Goal: Register for event/course

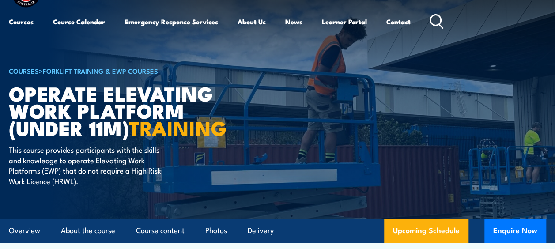
scroll to position [44, 0]
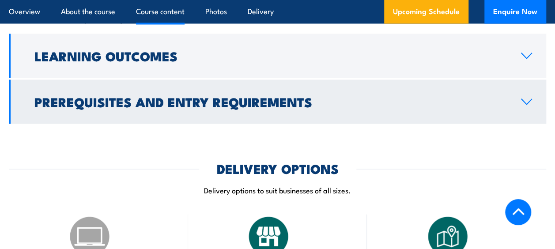
click at [145, 107] on h2 "Prerequisites and Entry Requirements" at bounding box center [270, 101] width 472 height 11
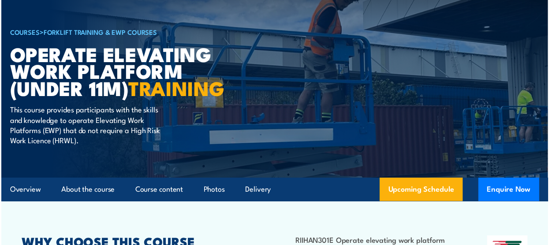
scroll to position [14, 0]
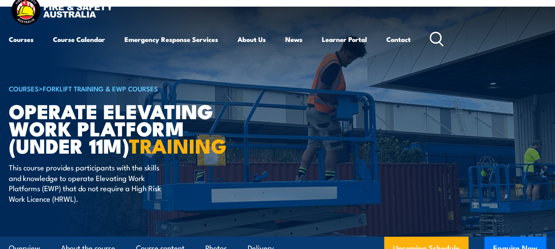
click at [72, 83] on h6 "COURSES > Forklift Training & EWP Courses" at bounding box center [118, 88] width 218 height 11
click at [90, 41] on link "Course Calendar" at bounding box center [79, 39] width 52 height 21
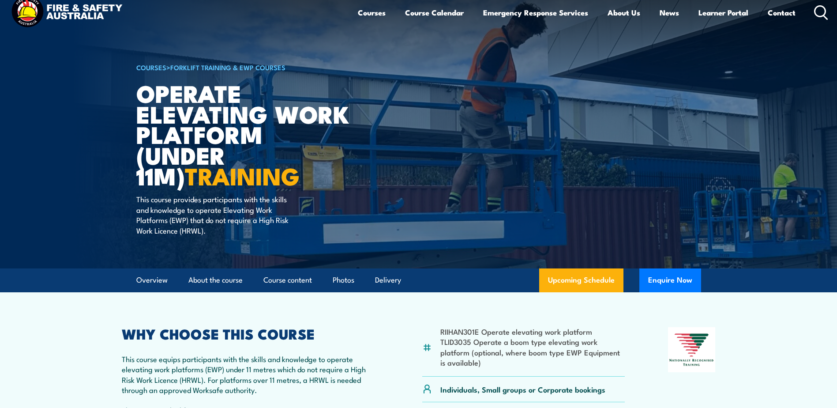
scroll to position [51, 0]
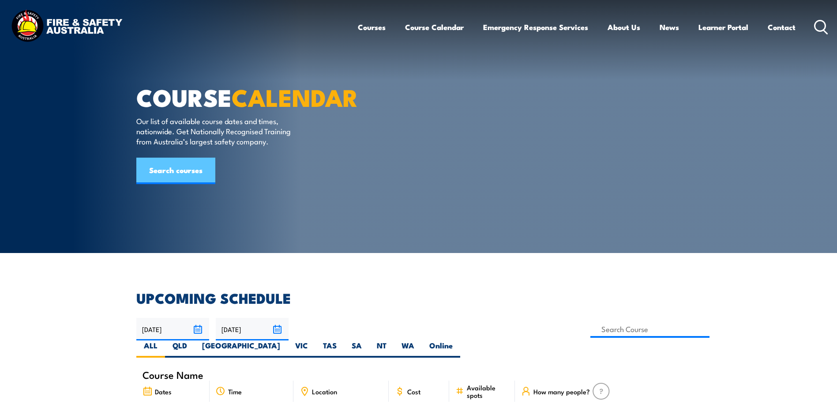
click at [165, 184] on link "Search courses" at bounding box center [175, 171] width 79 height 26
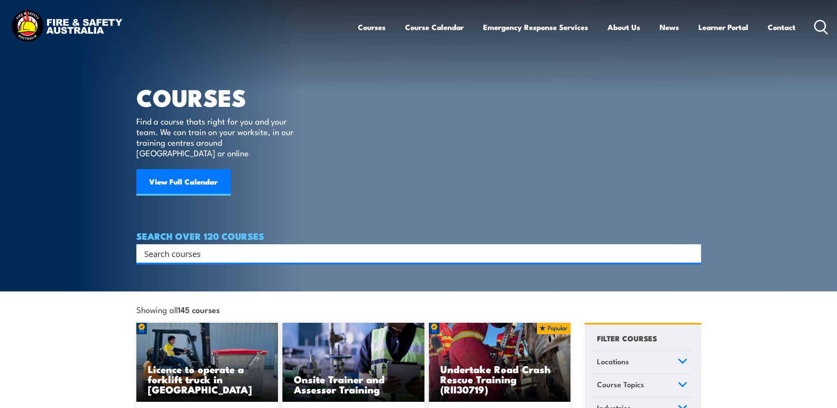
click at [260, 247] on input "Search input" at bounding box center [412, 253] width 537 height 13
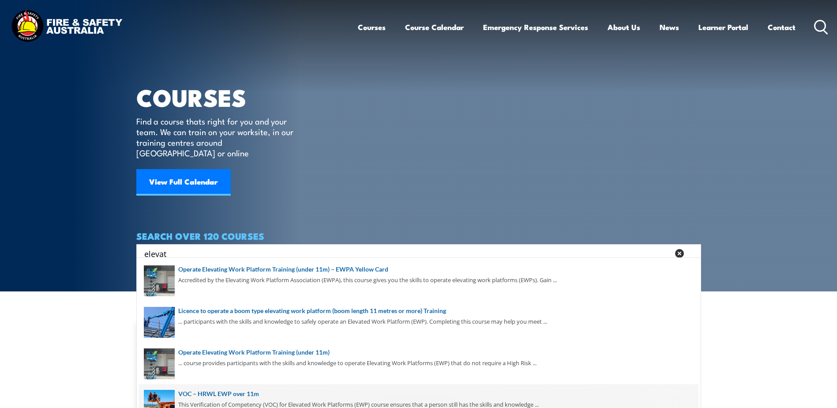
scroll to position [44, 0]
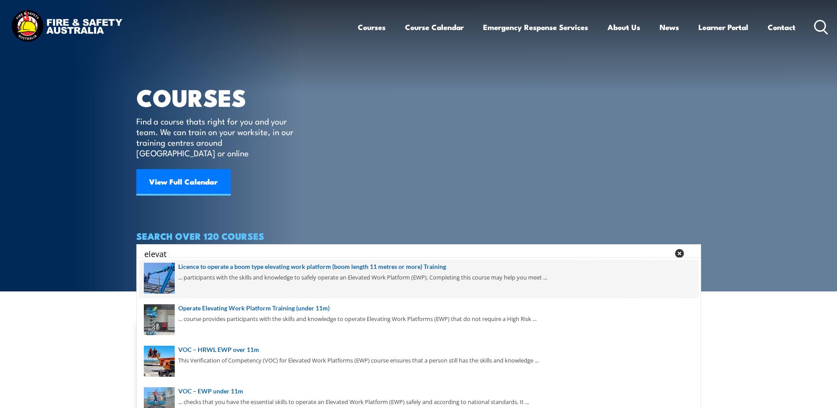
type input "elevat"
click at [344, 276] on span at bounding box center [418, 277] width 559 height 41
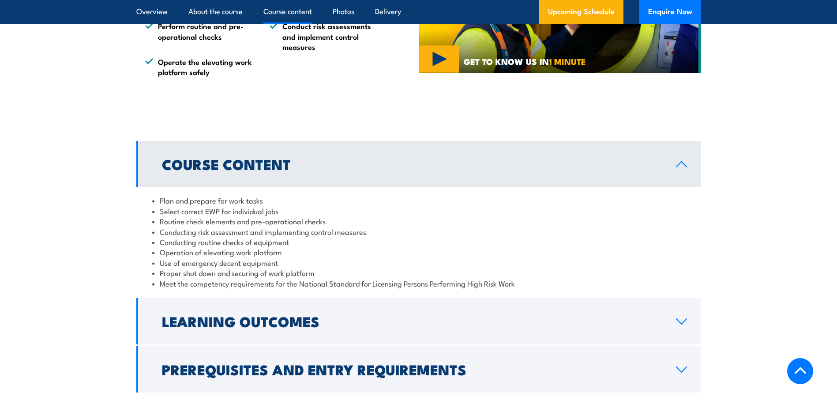
scroll to position [838, 0]
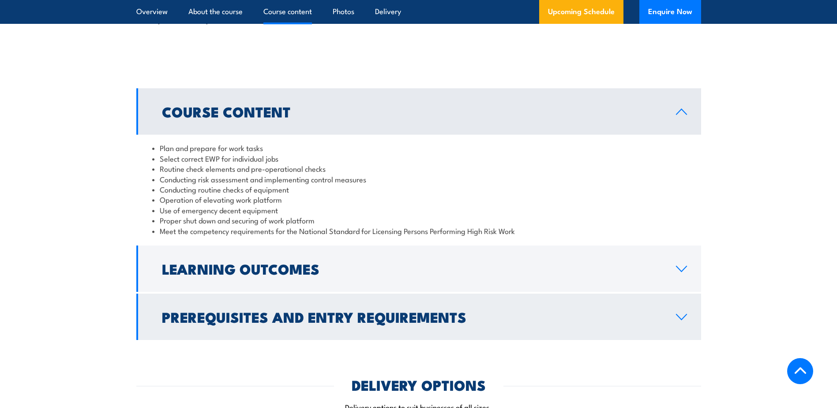
click at [259, 310] on h2 "Prerequisites and Entry Requirements" at bounding box center [412, 316] width 500 height 12
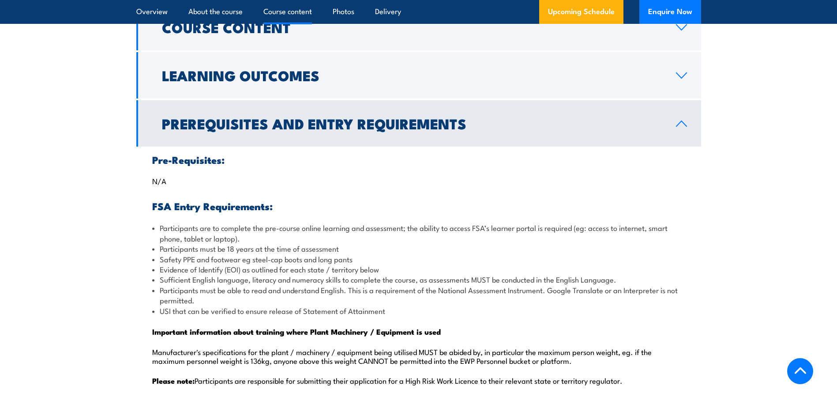
scroll to position [927, 0]
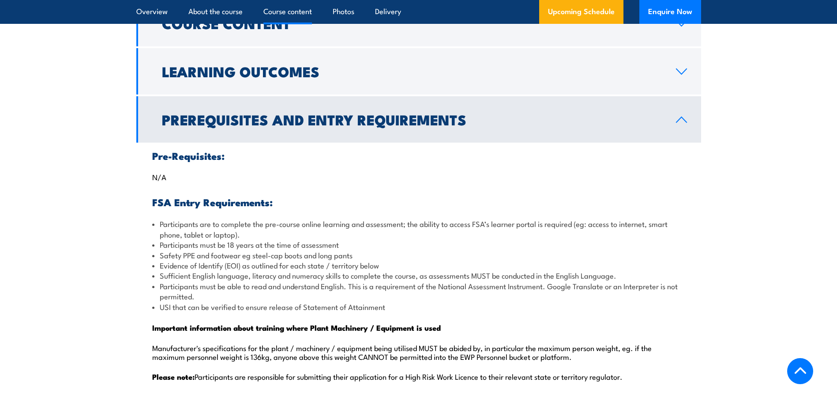
click at [372, 122] on h2 "Prerequisites and Entry Requirements" at bounding box center [412, 119] width 500 height 12
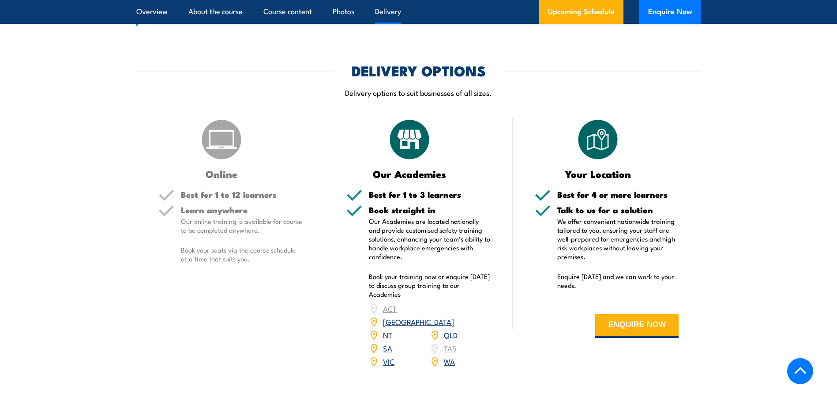
scroll to position [1059, 0]
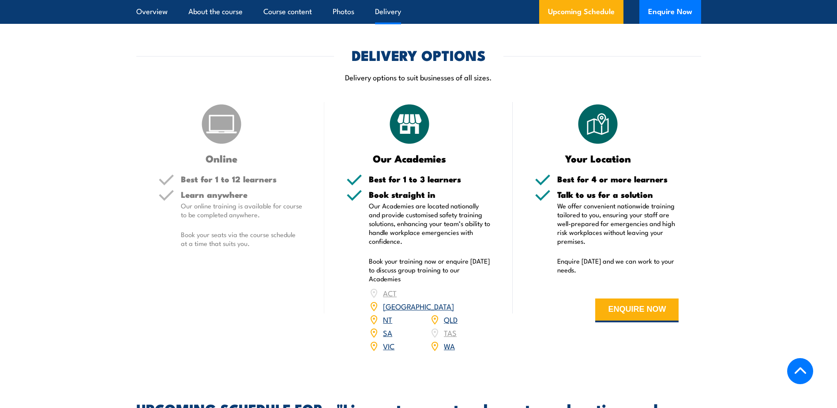
click at [386, 340] on link "VIC" at bounding box center [388, 345] width 11 height 11
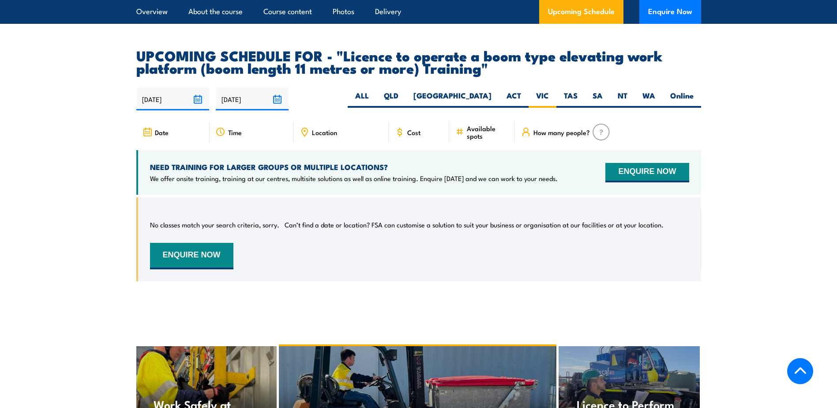
scroll to position [1468, 0]
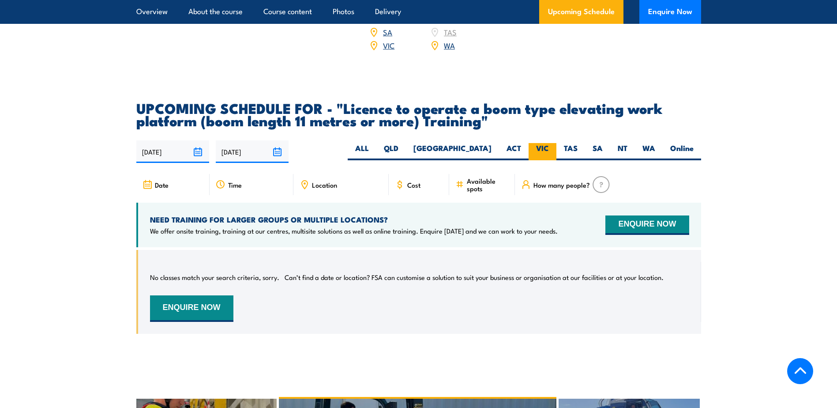
click at [535, 143] on label "VIC" at bounding box center [543, 151] width 28 height 17
click at [549, 143] on input "VIC" at bounding box center [552, 146] width 6 height 6
click at [679, 143] on label "Online" at bounding box center [682, 151] width 38 height 17
click at [694, 143] on input "Online" at bounding box center [697, 146] width 6 height 6
radio input "true"
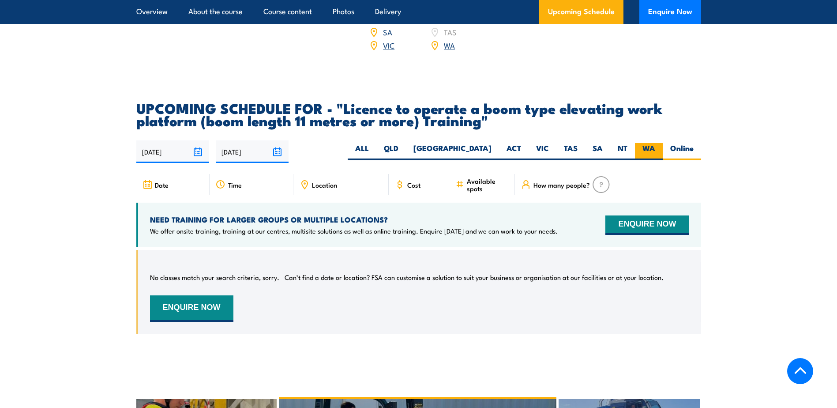
click at [640, 143] on label "WA" at bounding box center [649, 151] width 28 height 17
click at [655, 143] on input "WA" at bounding box center [658, 146] width 6 height 6
radio input "true"
click at [626, 143] on label "NT" at bounding box center [622, 151] width 25 height 17
click at [627, 143] on input "NT" at bounding box center [630, 146] width 6 height 6
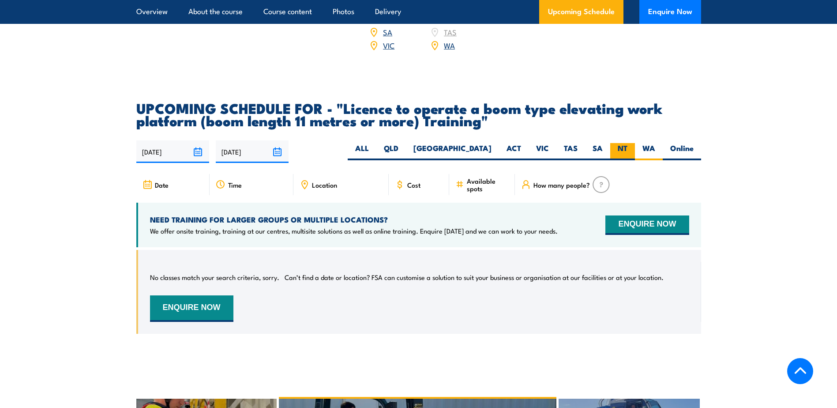
radio input "true"
click at [594, 143] on label "SA" at bounding box center [597, 151] width 25 height 17
click at [603, 143] on input "SA" at bounding box center [606, 146] width 6 height 6
radio input "true"
click at [559, 143] on label "TAS" at bounding box center [570, 151] width 29 height 17
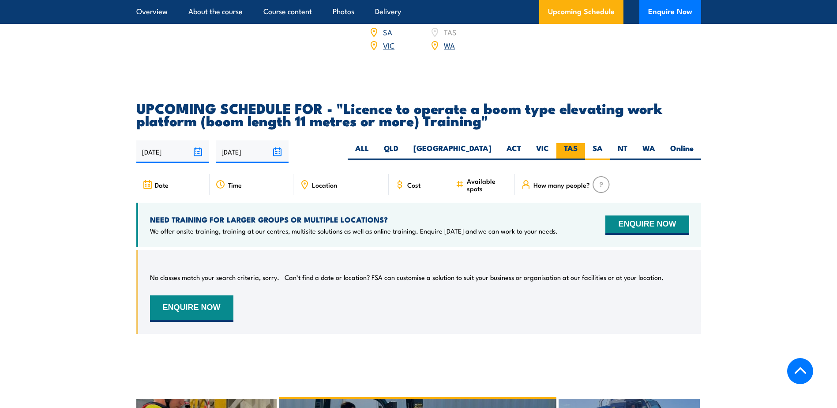
click at [578, 143] on input "TAS" at bounding box center [581, 146] width 6 height 6
radio input "true"
click at [527, 143] on label "ACT" at bounding box center [514, 151] width 30 height 17
click at [527, 143] on input "ACT" at bounding box center [524, 146] width 6 height 6
radio input "true"
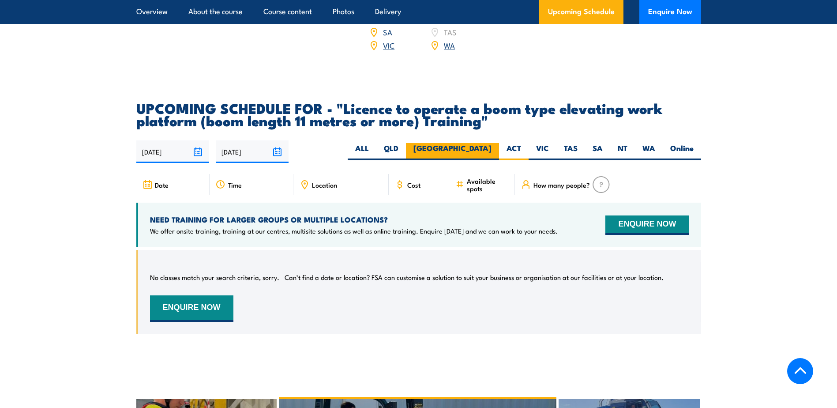
click at [467, 143] on label "[GEOGRAPHIC_DATA]" at bounding box center [452, 151] width 93 height 17
click at [492, 143] on input "[GEOGRAPHIC_DATA]" at bounding box center [495, 146] width 6 height 6
radio input "true"
click at [406, 143] on label "QLD" at bounding box center [391, 151] width 30 height 17
click at [404, 143] on input "QLD" at bounding box center [401, 146] width 6 height 6
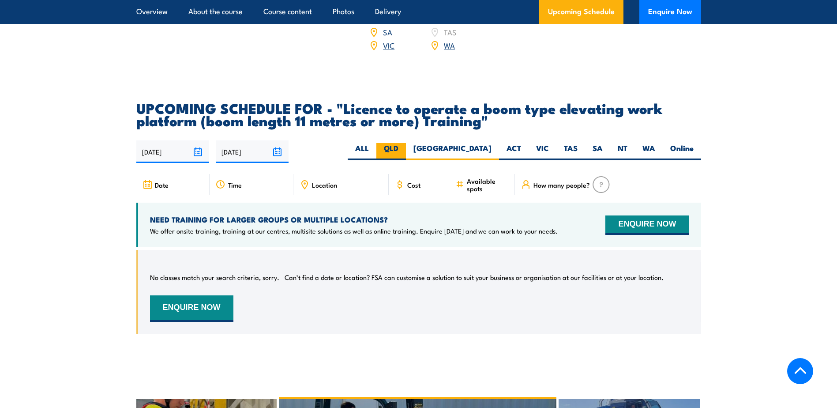
radio input "true"
click at [376, 143] on label "ALL" at bounding box center [362, 151] width 29 height 17
click at [375, 143] on input "ALL" at bounding box center [372, 146] width 6 height 6
radio input "true"
click at [292, 126] on article "UPCOMING SCHEDULE FOR - "Licence to operate a boom type elevating work platform…" at bounding box center [418, 223] width 565 height 245
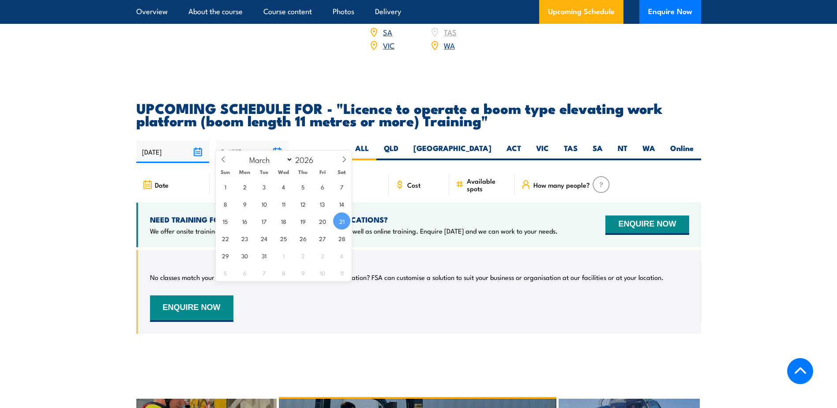
click at [281, 140] on input "[DATE]" at bounding box center [252, 151] width 73 height 23
click at [337, 218] on span "21" at bounding box center [341, 220] width 17 height 17
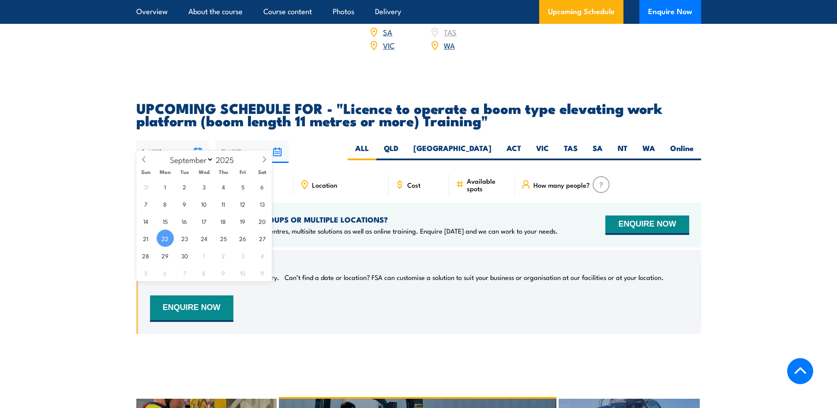
click at [200, 140] on input "[DATE]" at bounding box center [172, 151] width 73 height 23
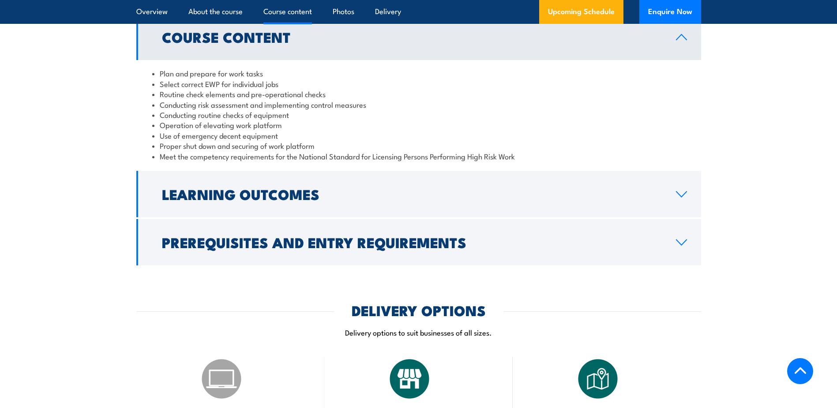
scroll to position [934, 0]
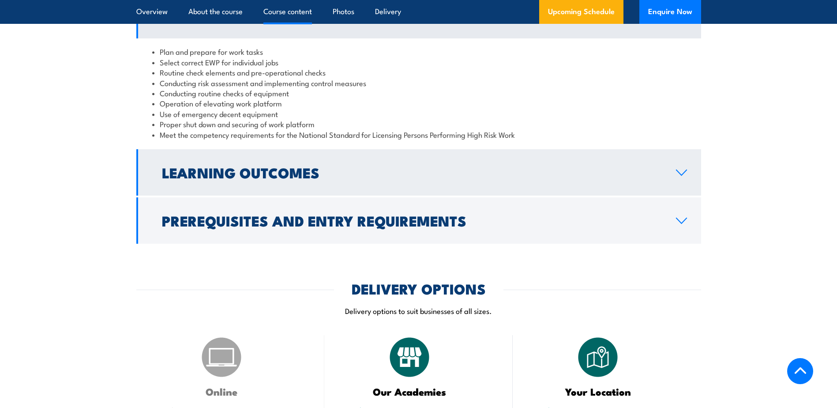
click at [321, 174] on h2 "Learning Outcomes" at bounding box center [412, 172] width 500 height 12
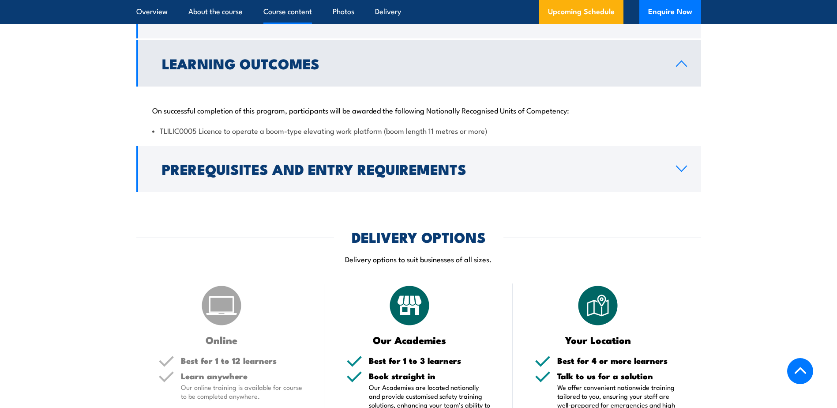
click at [189, 131] on li "TLILIC0005 Licence to operate a boom-type elevating work platform (boom length …" at bounding box center [418, 130] width 533 height 10
drag, startPoint x: 198, startPoint y: 130, endPoint x: 160, endPoint y: 131, distance: 38.4
click at [160, 131] on li "TLILIC0005 Licence to operate a boom-type elevating work platform (boom length …" at bounding box center [418, 130] width 533 height 10
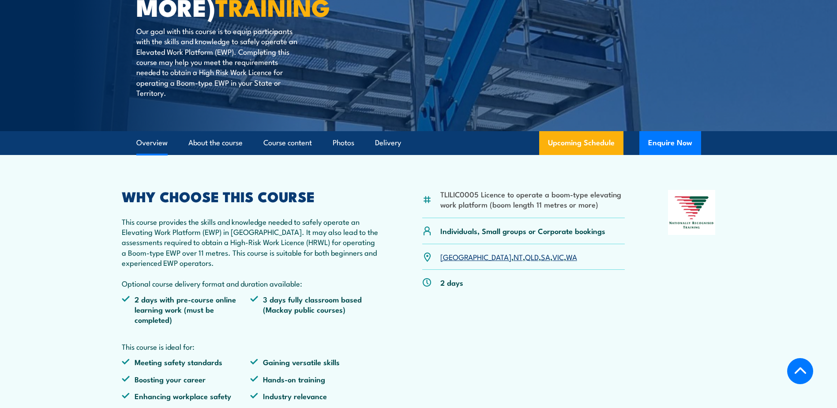
scroll to position [52, 0]
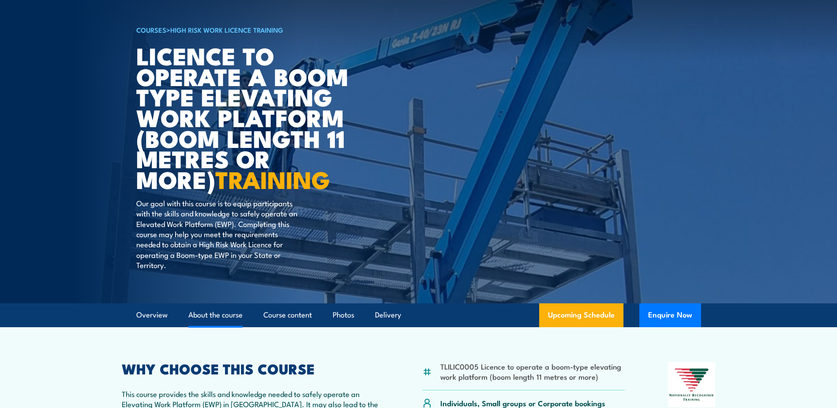
click at [221, 324] on link "About the course" at bounding box center [215, 314] width 54 height 23
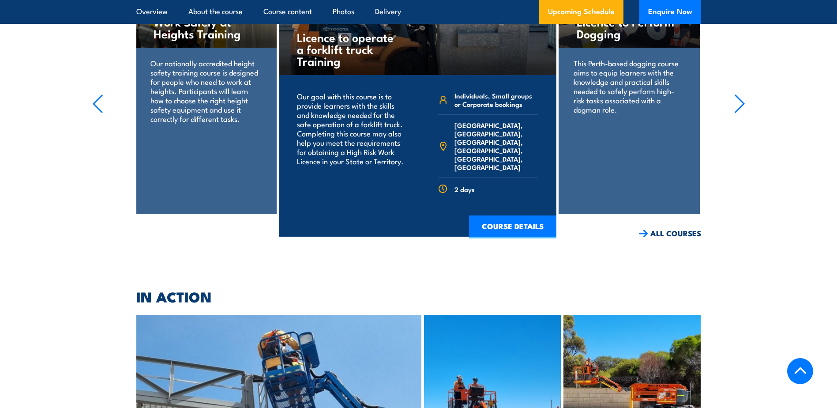
scroll to position [2390, 0]
